Goal: Information Seeking & Learning: Learn about a topic

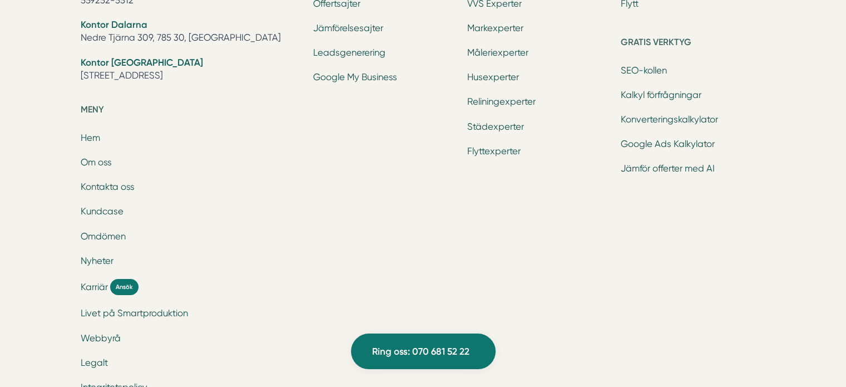
scroll to position [3726, 0]
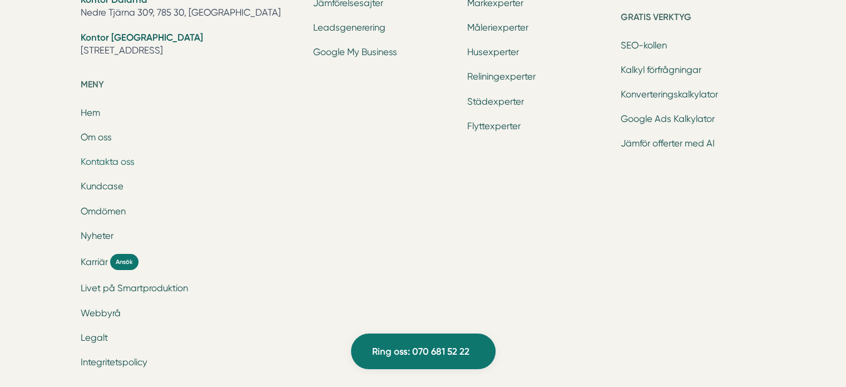
click at [95, 157] on link "Kontakta oss" at bounding box center [108, 161] width 54 height 11
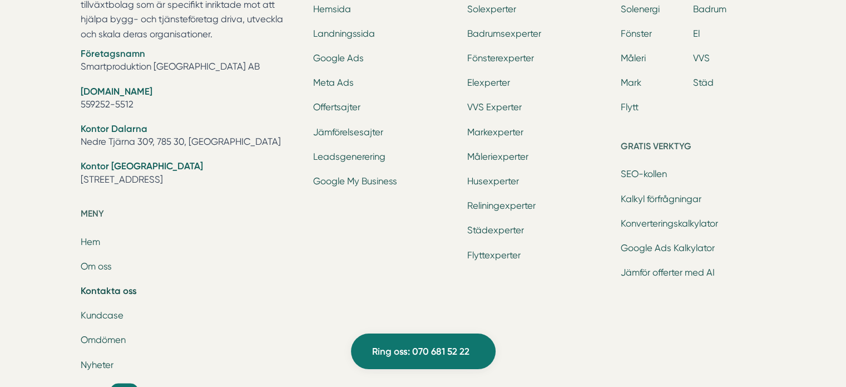
scroll to position [1502, 0]
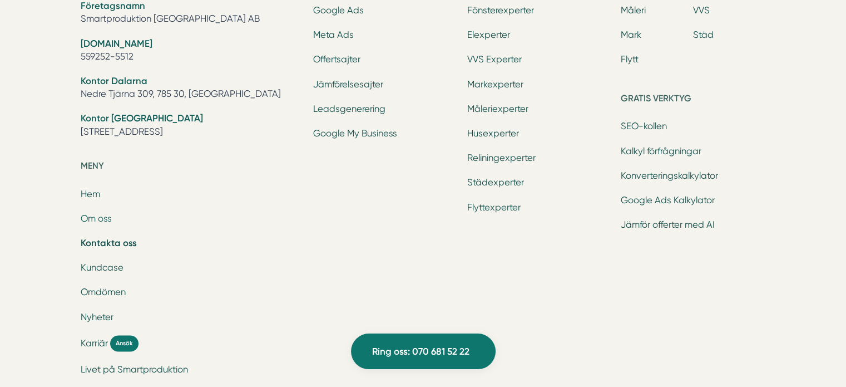
click at [94, 220] on link "Om oss" at bounding box center [96, 218] width 31 height 11
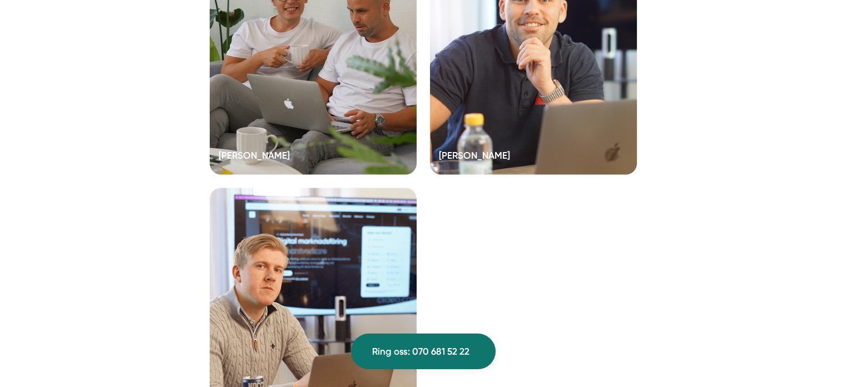
scroll to position [2277, 0]
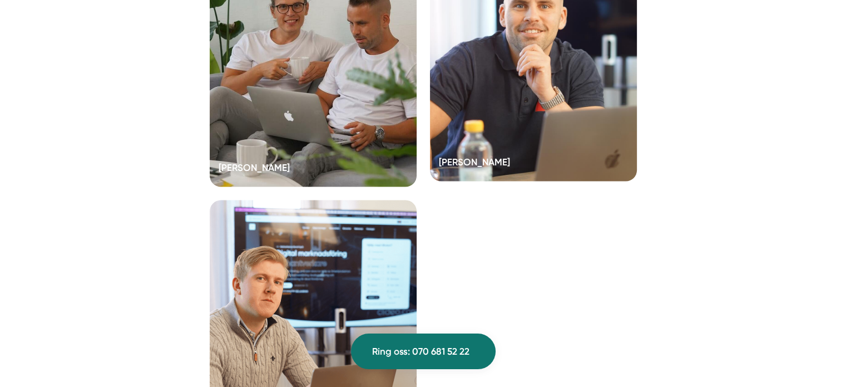
click at [486, 136] on div at bounding box center [533, 59] width 207 height 245
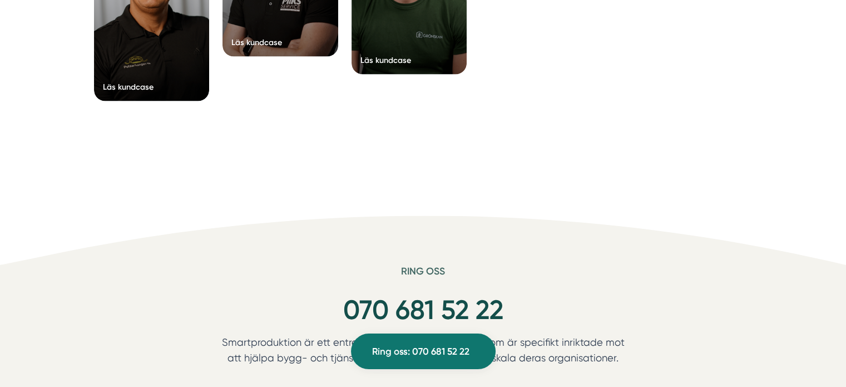
scroll to position [2391, 0]
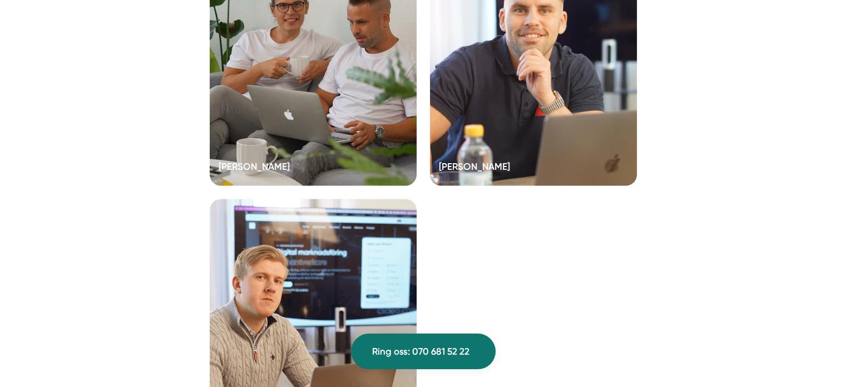
scroll to position [2388, 0]
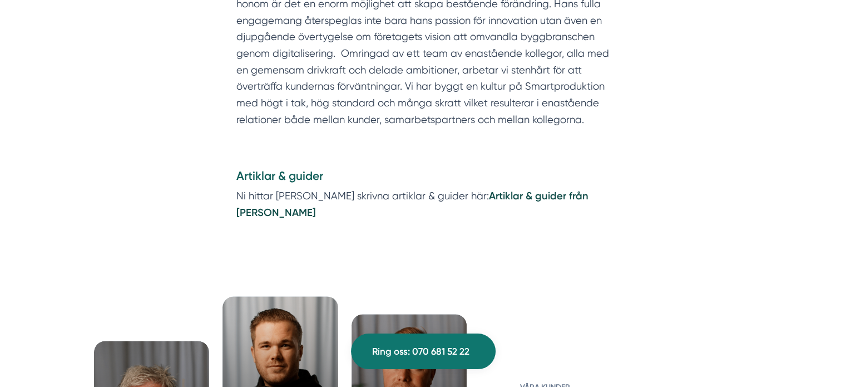
scroll to position [1223, 0]
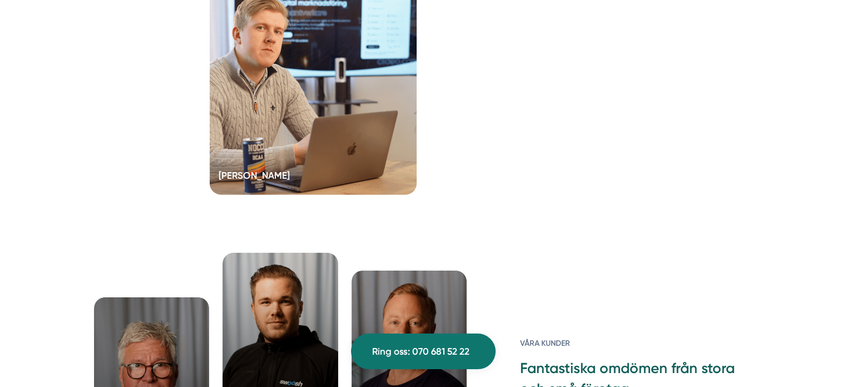
scroll to position [2610, 0]
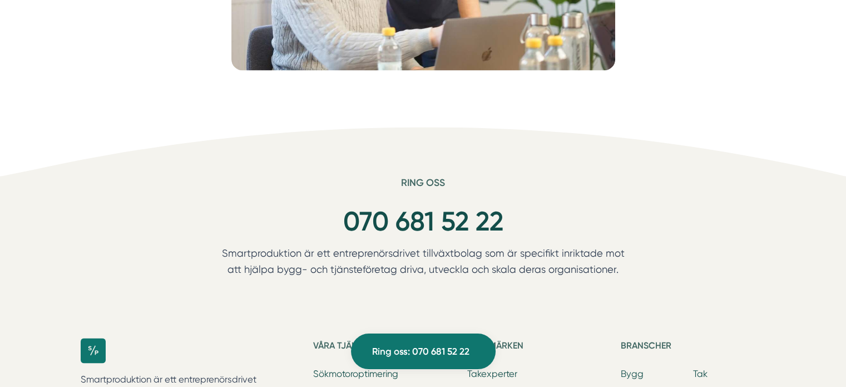
scroll to position [1835, 0]
